Goal: Find specific page/section: Find specific page/section

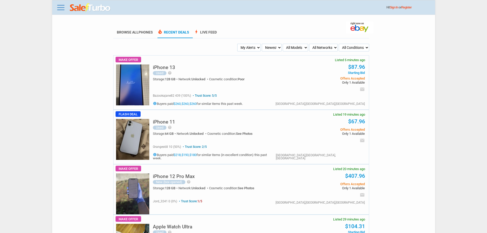
click at [273, 51] on select "Newest Oldest Sold Fastest Savvy Buyers Price (Low - High) Price (High - Low)" at bounding box center [272, 48] width 20 height 8
click at [256, 50] on select "My Alerts All Deals BIN Only w/ Offers Only" at bounding box center [249, 48] width 24 height 8
select select "flash_bin"
click at [238, 44] on select "My Alerts All Deals BIN Only w/ Offers Only" at bounding box center [249, 48] width 24 height 8
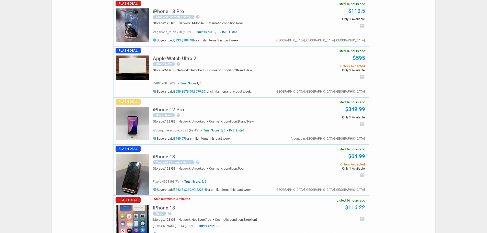
scroll to position [2096, 0]
